Goal: Task Accomplishment & Management: Complete application form

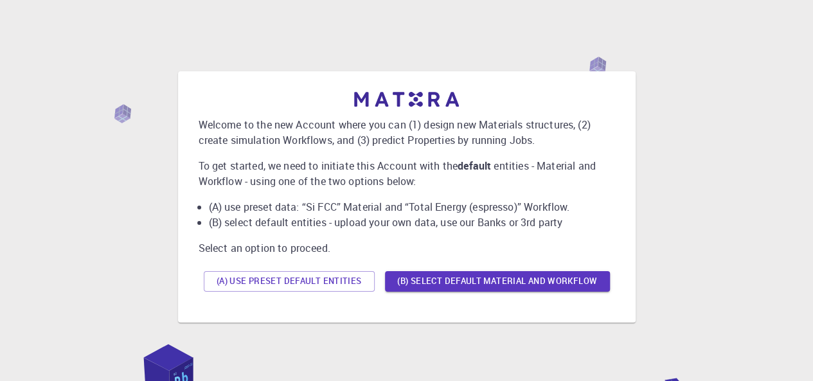
drag, startPoint x: 314, startPoint y: 289, endPoint x: 368, endPoint y: 313, distance: 58.7
click at [363, 321] on div "Welcome to the new Account where you can (1) design new Materials structures, (…" at bounding box center [407, 196] width 458 height 251
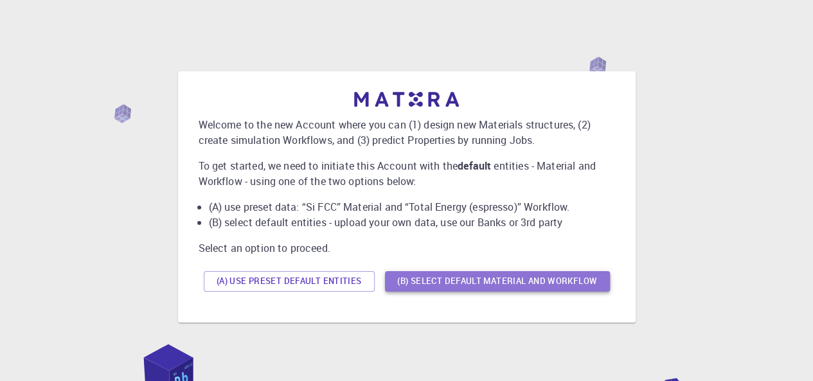
click at [461, 286] on button "(B) Select default material and workflow" at bounding box center [497, 281] width 225 height 21
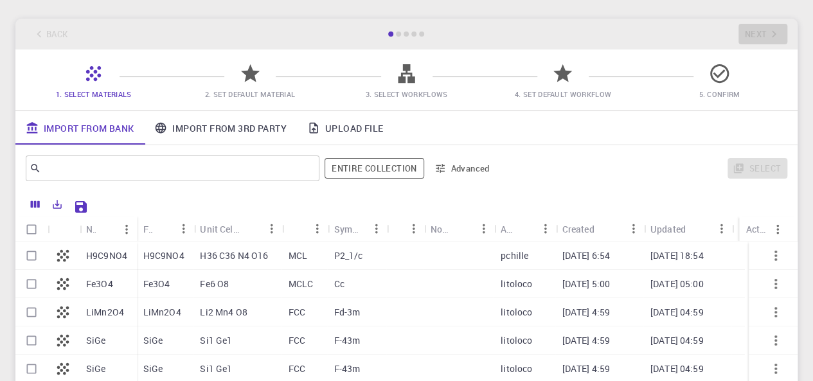
scroll to position [55, 0]
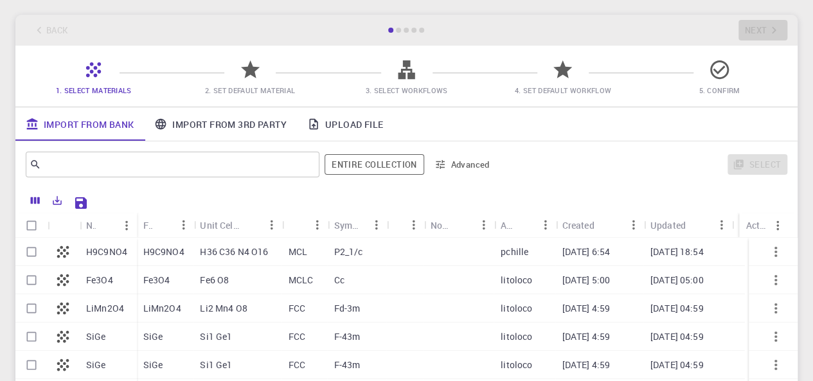
click at [88, 341] on p "SiGe" at bounding box center [96, 336] width 20 height 13
checkbox input "true"
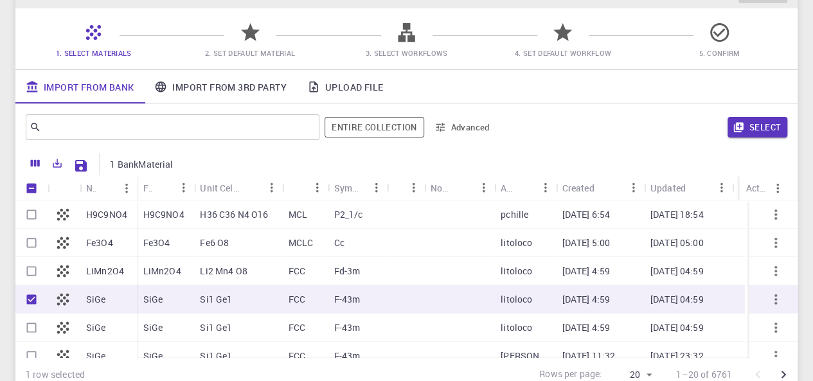
scroll to position [91, 0]
drag, startPoint x: 292, startPoint y: 88, endPoint x: 205, endPoint y: 94, distance: 87.0
click at [205, 93] on body "Initial Account Setup for [PERSON_NAME] [PERSON_NAME] Select Materials, Workflo…" at bounding box center [406, 201] width 813 height 584
click at [214, 90] on link "Import From 3rd Party" at bounding box center [220, 87] width 152 height 33
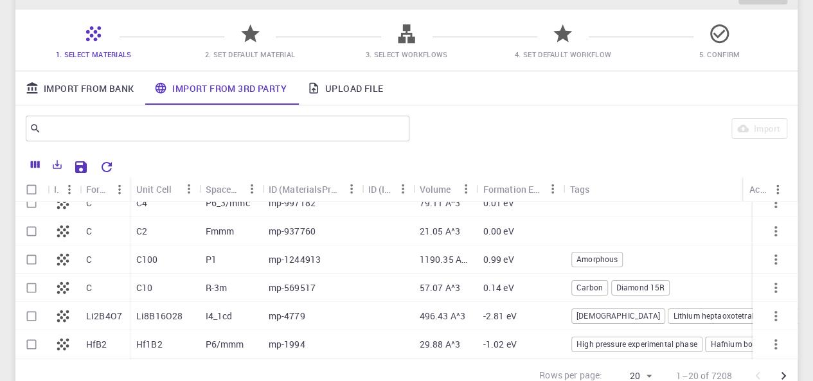
scroll to position [0, 0]
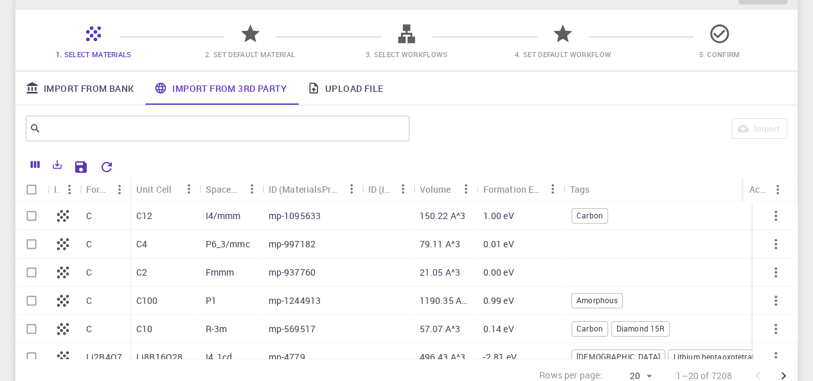
click at [354, 88] on link "Upload File" at bounding box center [345, 87] width 96 height 33
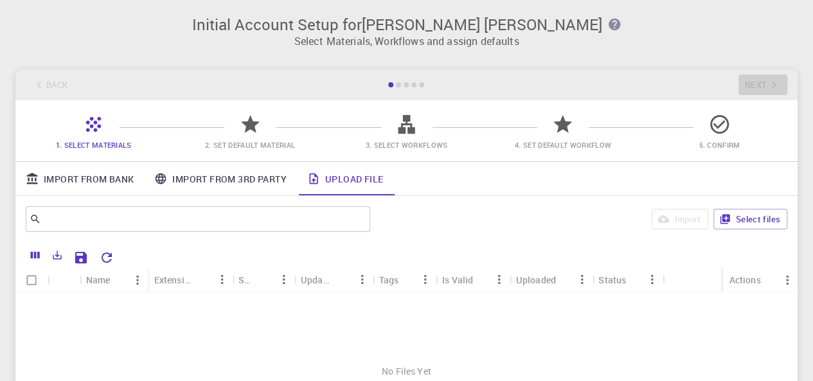
click at [637, 72] on div "Back Next" at bounding box center [406, 84] width 782 height 31
click at [752, 78] on div "Back Next" at bounding box center [406, 84] width 782 height 31
